Goal: Navigation & Orientation: Find specific page/section

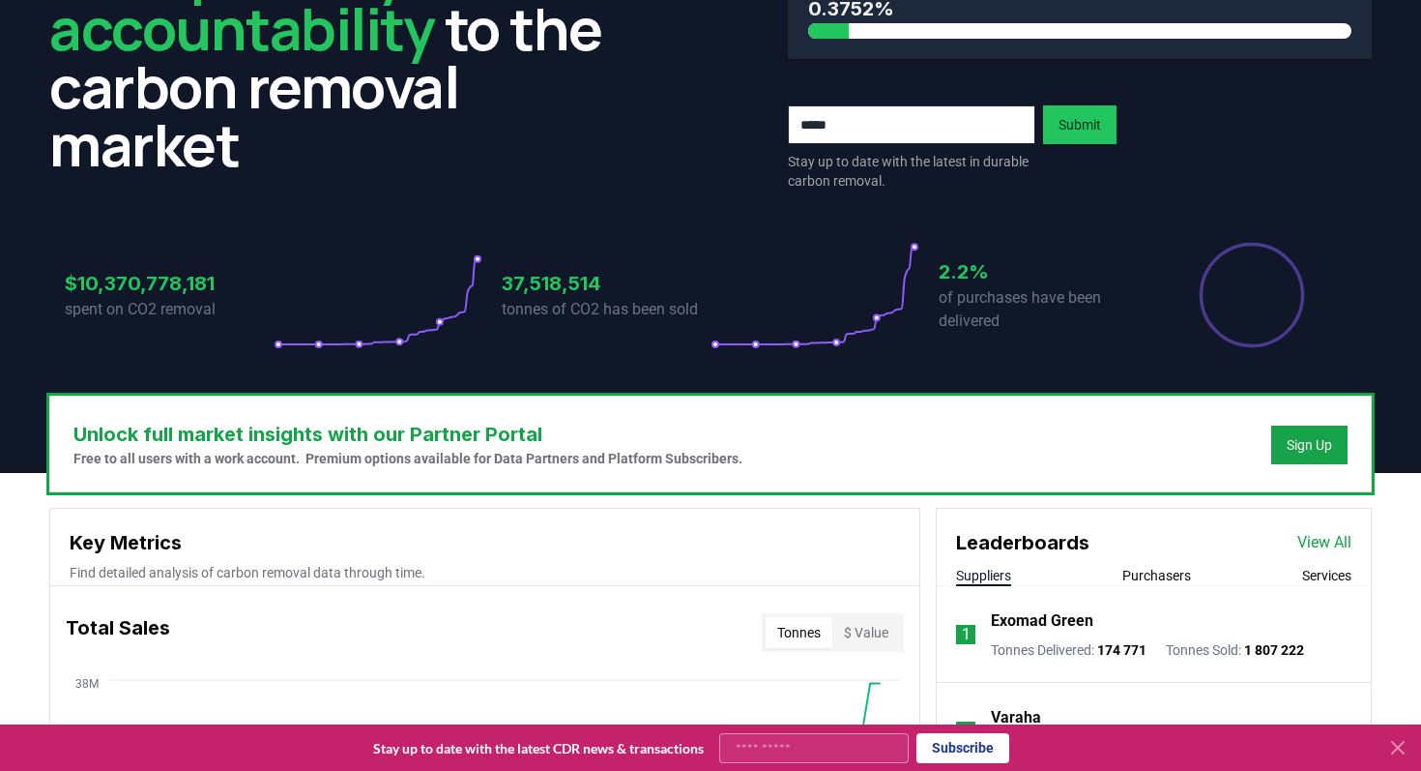
scroll to position [227, 0]
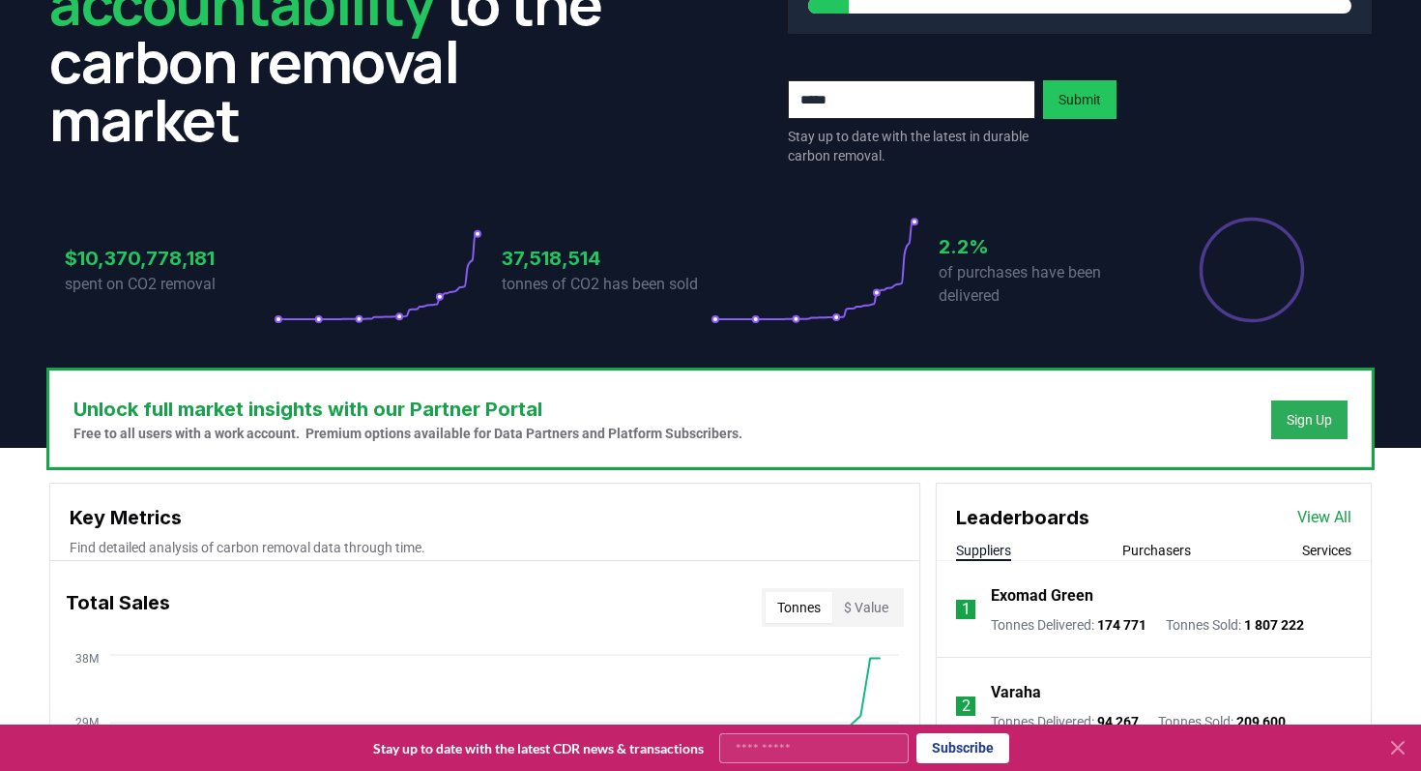
click at [1300, 423] on div "Sign Up" at bounding box center [1309, 419] width 45 height 19
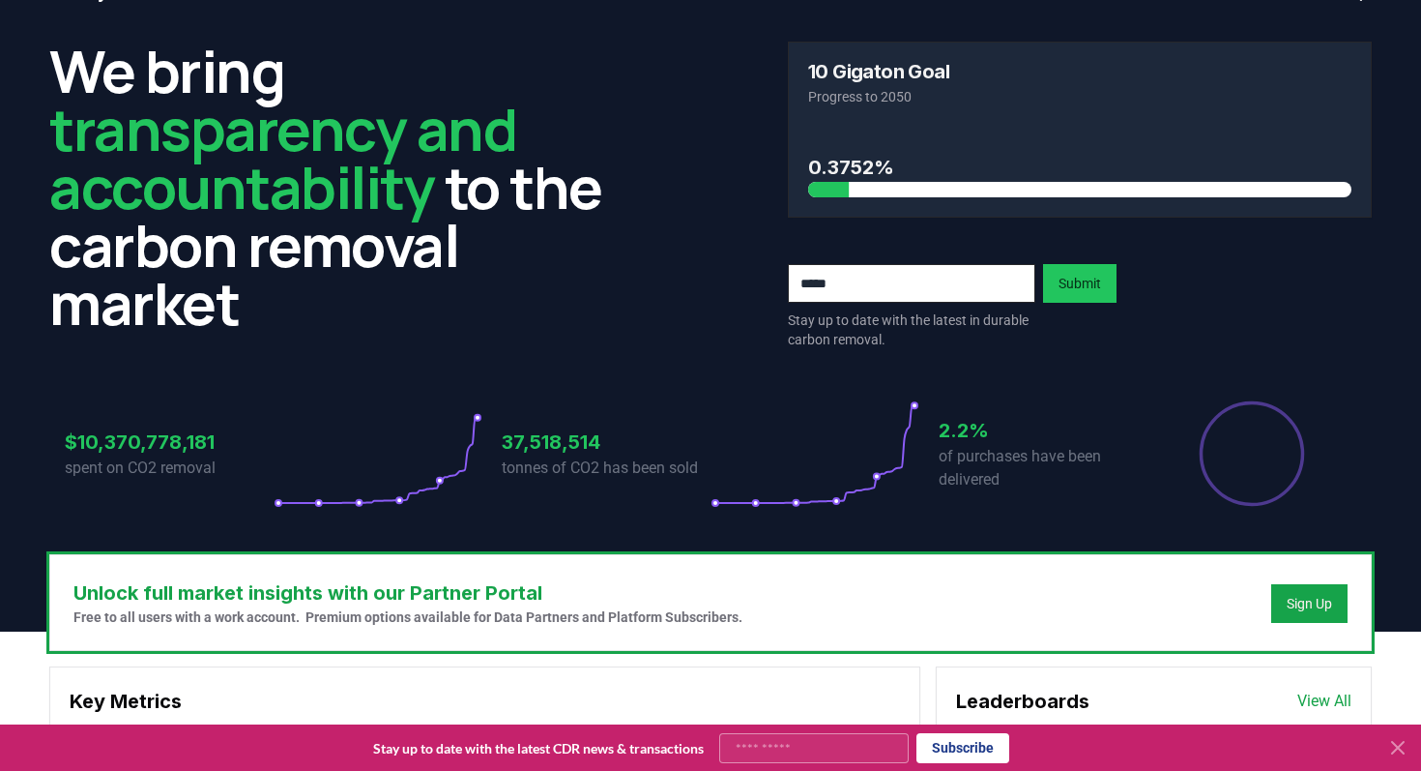
scroll to position [0, 0]
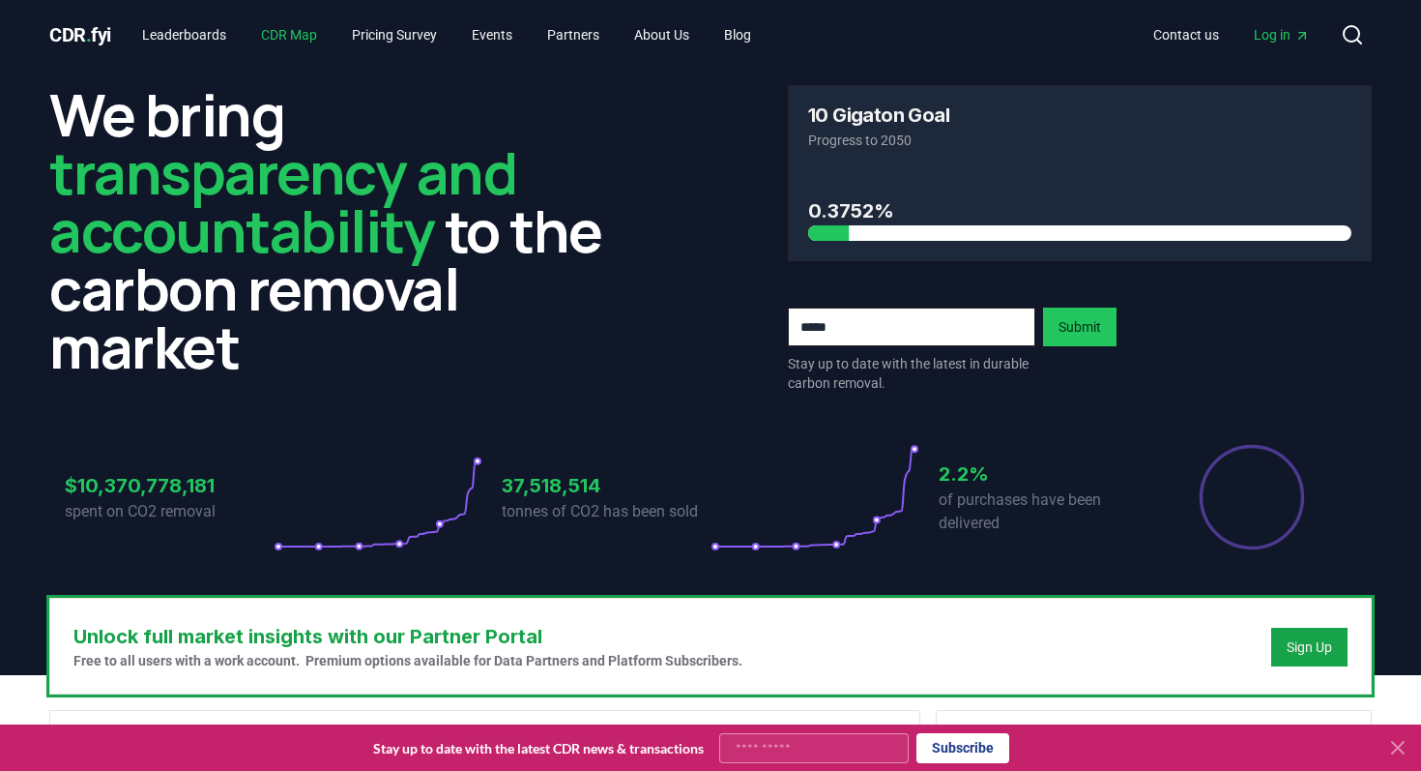
click at [301, 35] on link "CDR Map" at bounding box center [289, 34] width 87 height 35
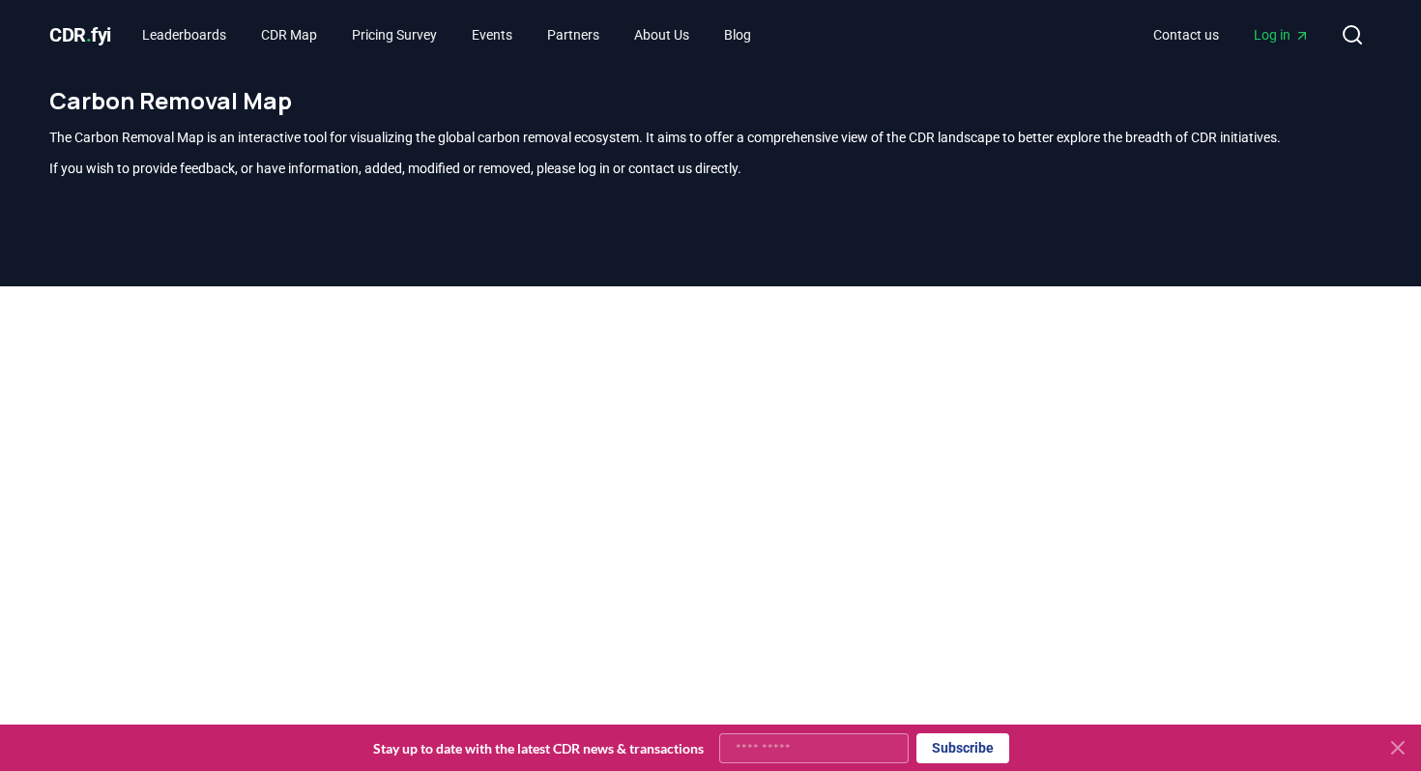
click at [896, 72] on div "Carbon Removal Map The Carbon Removal Map is an interactive tool for visualizin…" at bounding box center [711, 139] width 1354 height 139
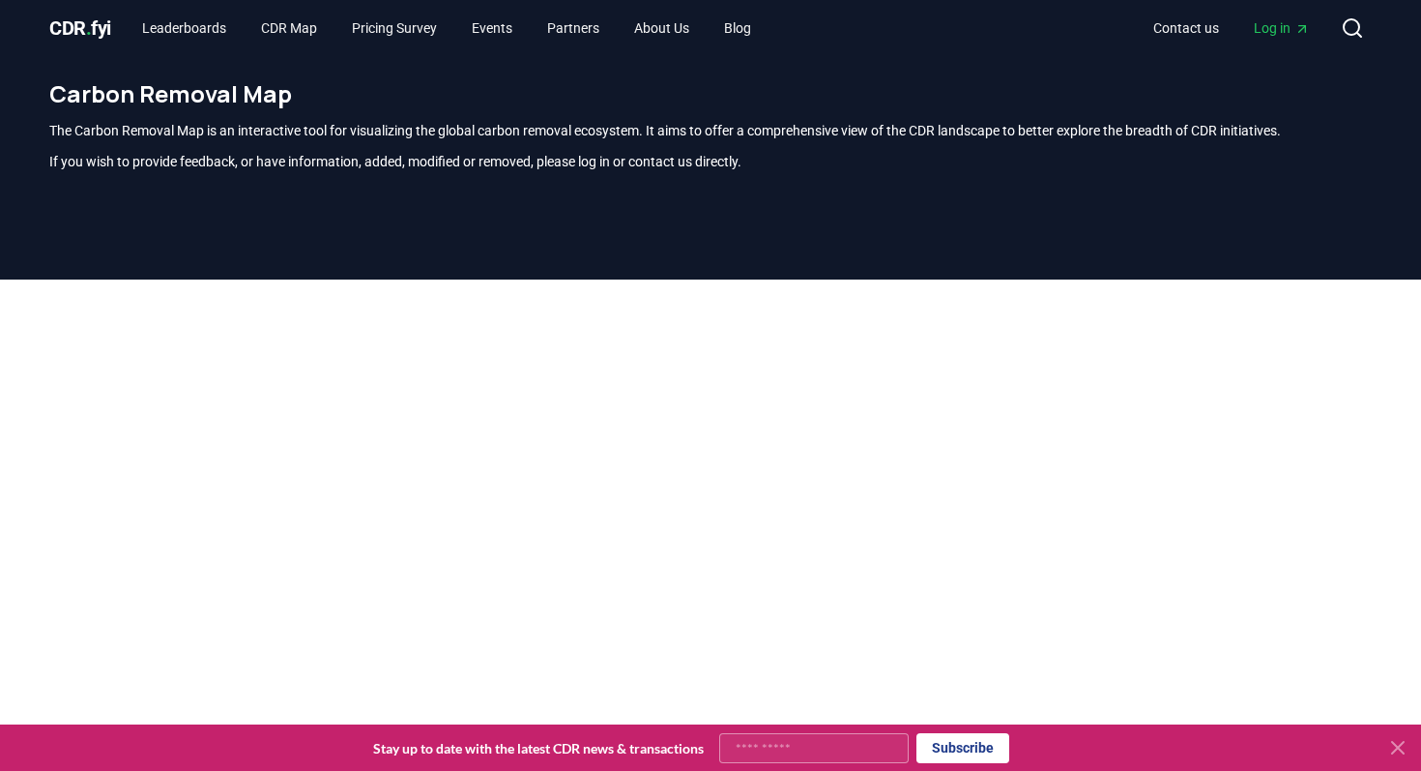
scroll to position [4, 0]
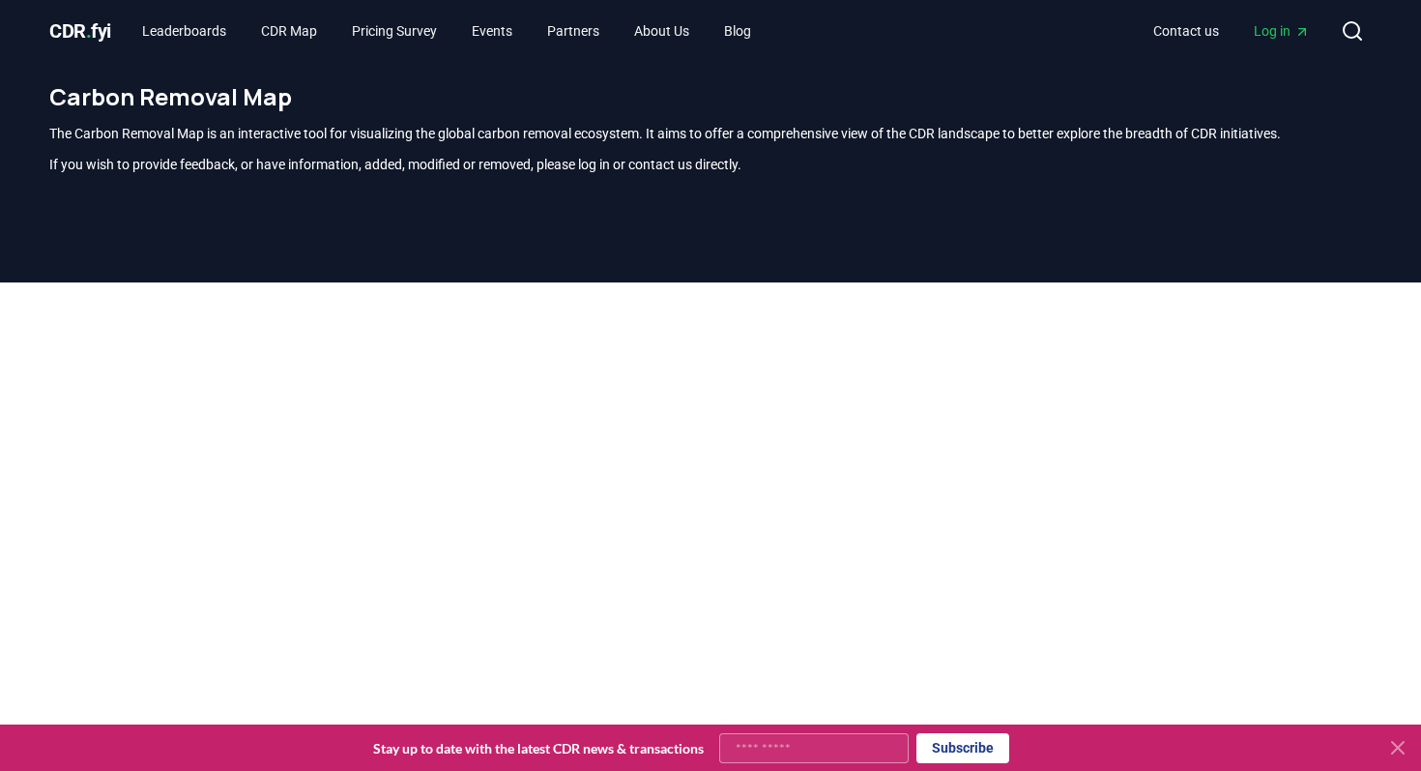
click at [92, 26] on span "." at bounding box center [89, 30] width 6 height 23
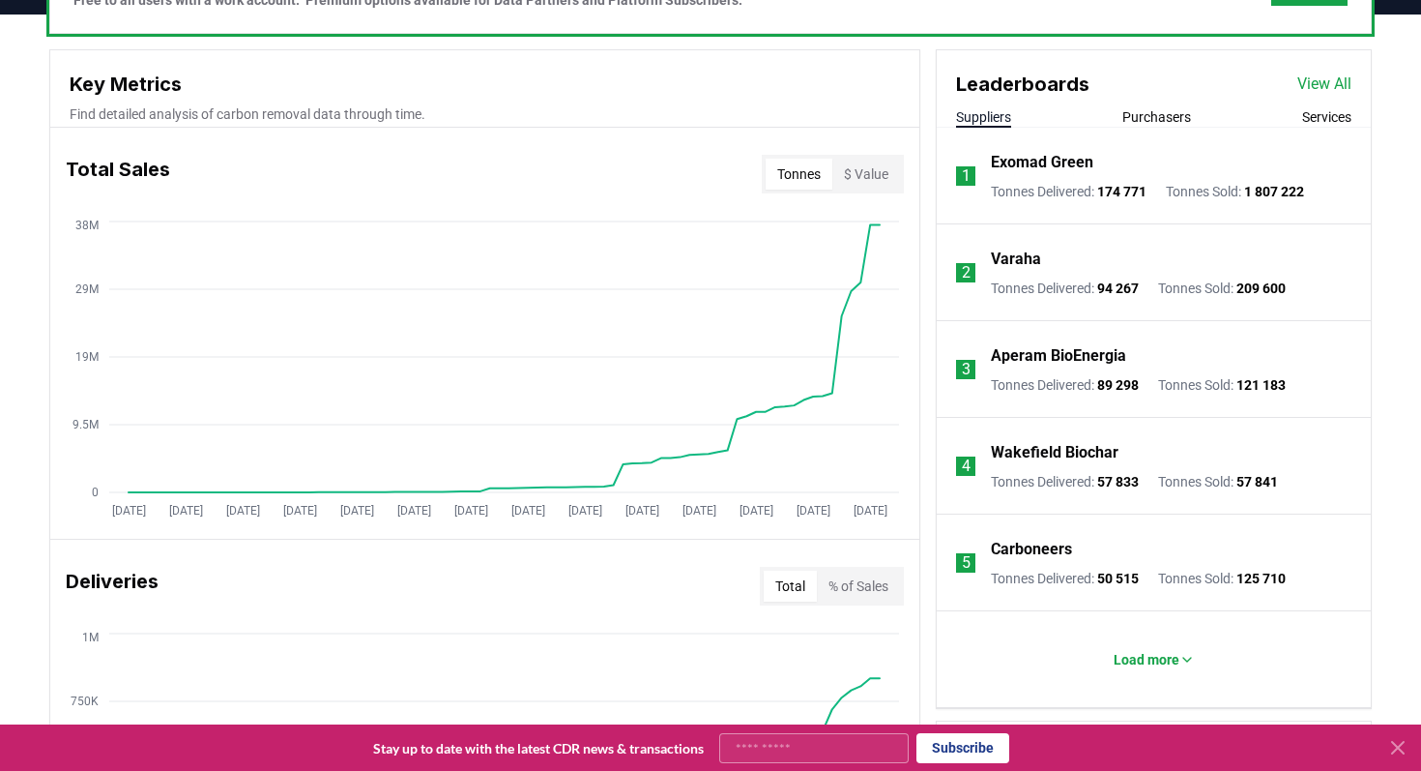
scroll to position [754, 0]
